Goal: Task Accomplishment & Management: Manage account settings

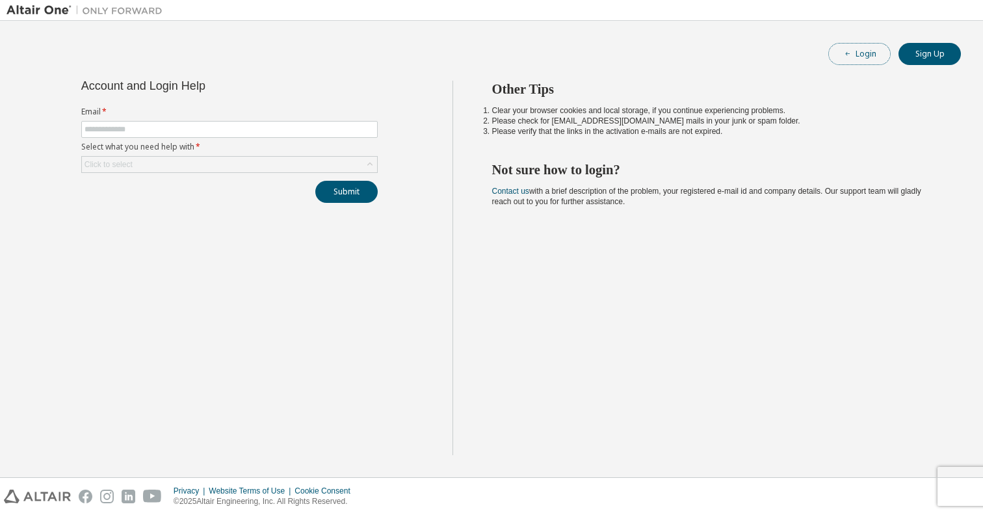
click at [869, 55] on button "Login" at bounding box center [859, 54] width 62 height 22
click at [274, 167] on div "Click to select" at bounding box center [229, 165] width 295 height 16
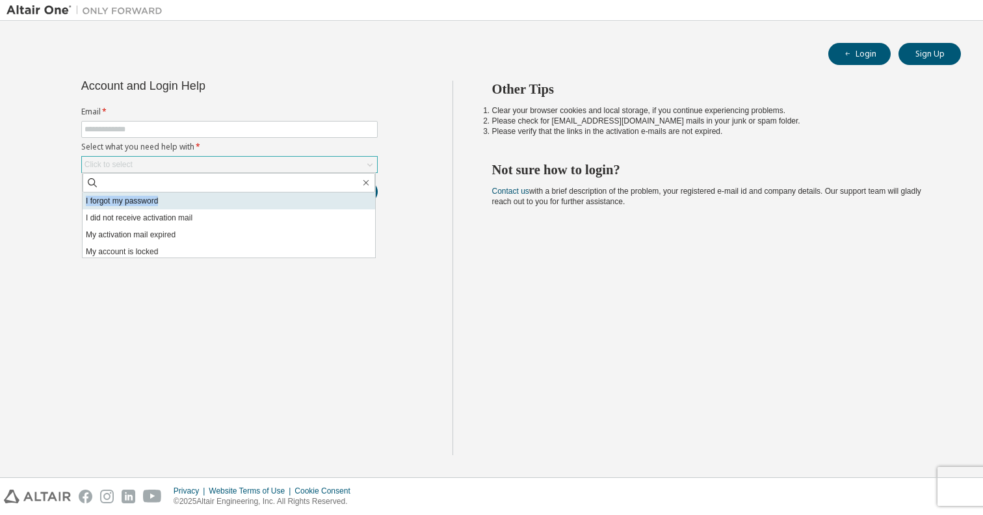
click at [258, 197] on div "I forgot my password I did not receive activation mail My activation mail expir…" at bounding box center [229, 215] width 294 height 86
click at [258, 198] on li "I forgot my password" at bounding box center [229, 200] width 293 height 17
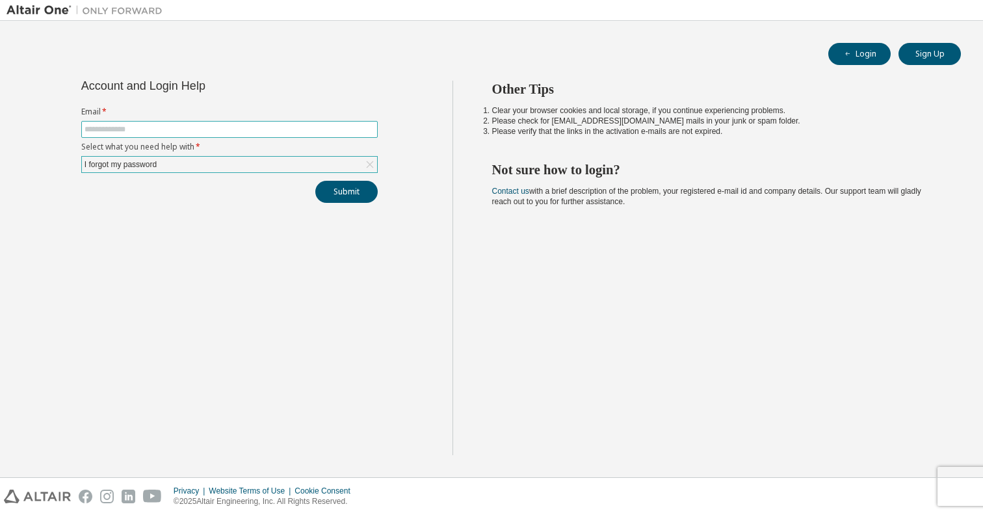
click at [229, 128] on input "text" at bounding box center [230, 129] width 290 height 10
type input "**********"
click at [348, 195] on button "Submit" at bounding box center [346, 192] width 62 height 22
